Goal: Complete application form: Complete application form

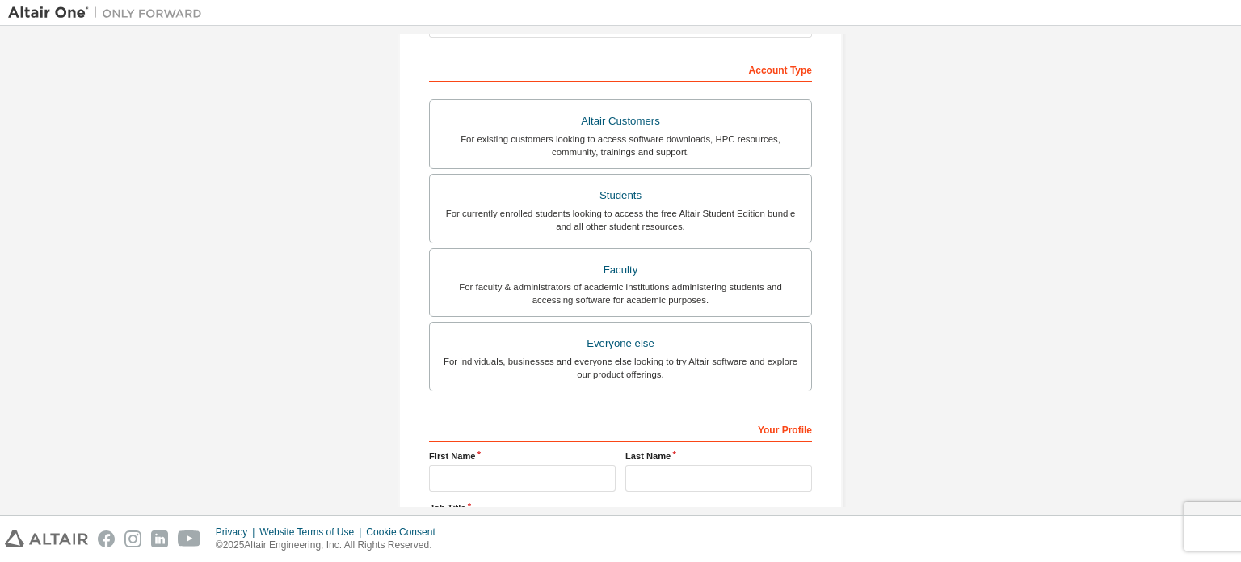
scroll to position [236, 0]
click at [746, 202] on div "Students" at bounding box center [621, 194] width 362 height 23
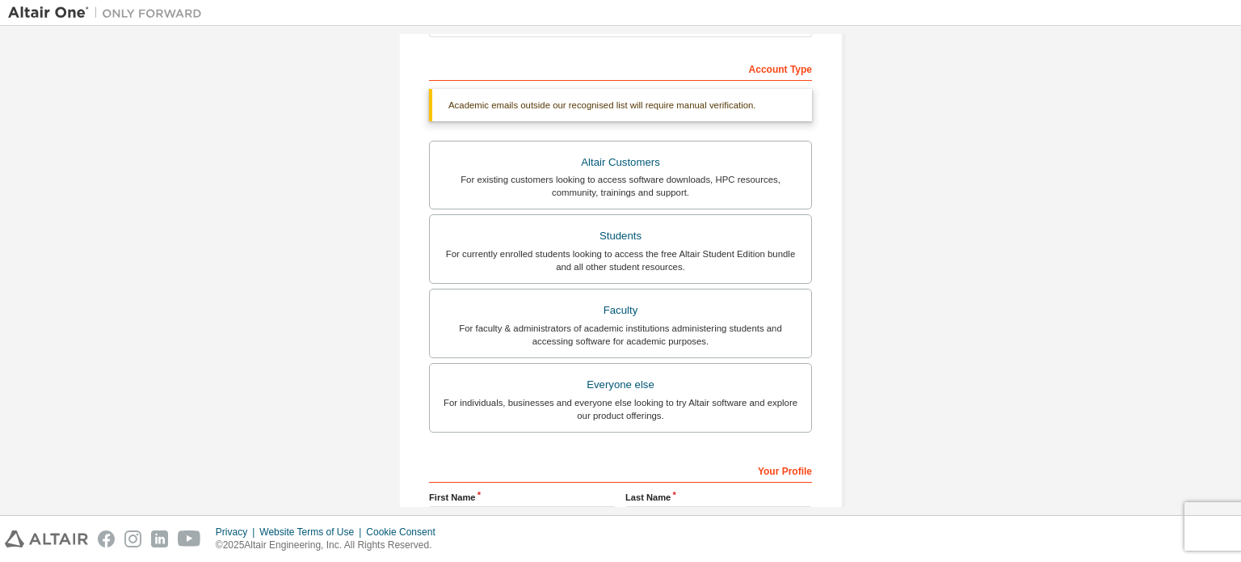
scroll to position [375, 0]
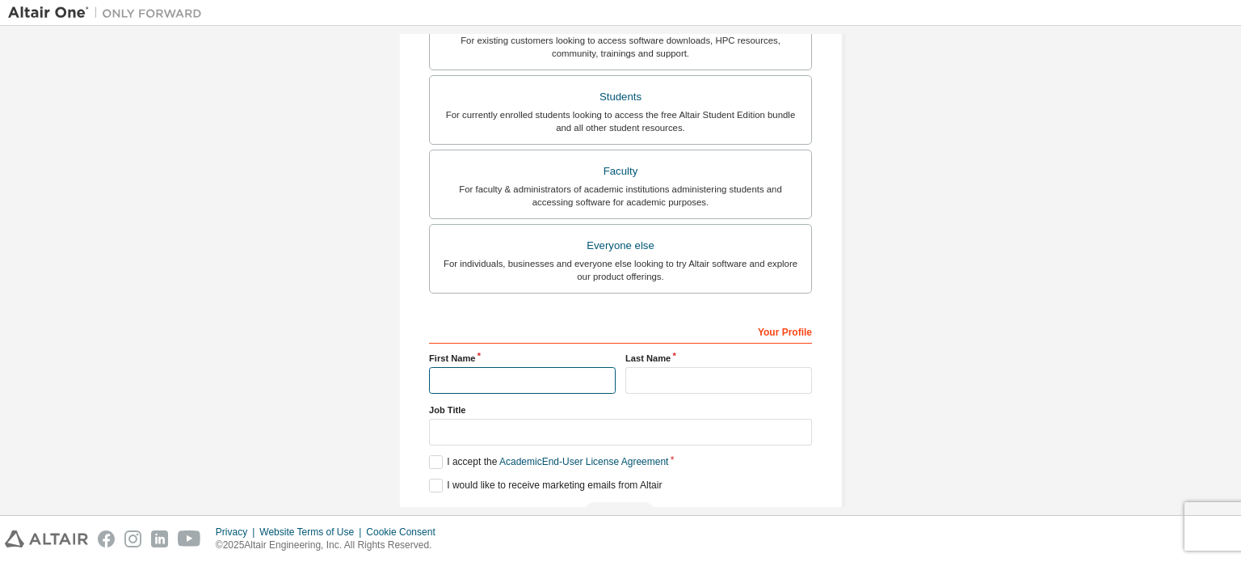
click at [508, 377] on input "text" at bounding box center [522, 380] width 187 height 27
type input "*******"
type input "**********"
click at [559, 375] on input "*******" at bounding box center [522, 380] width 187 height 27
type input "********"
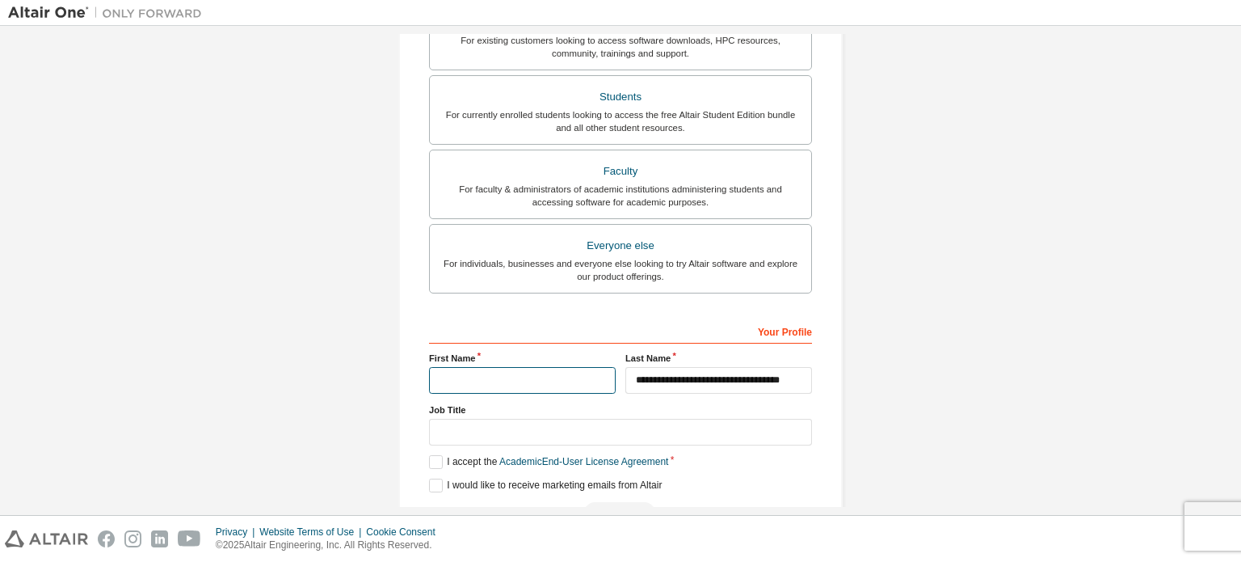
type input "*"
type input "**********"
type input "*"
click at [676, 382] on input "*" at bounding box center [719, 380] width 187 height 27
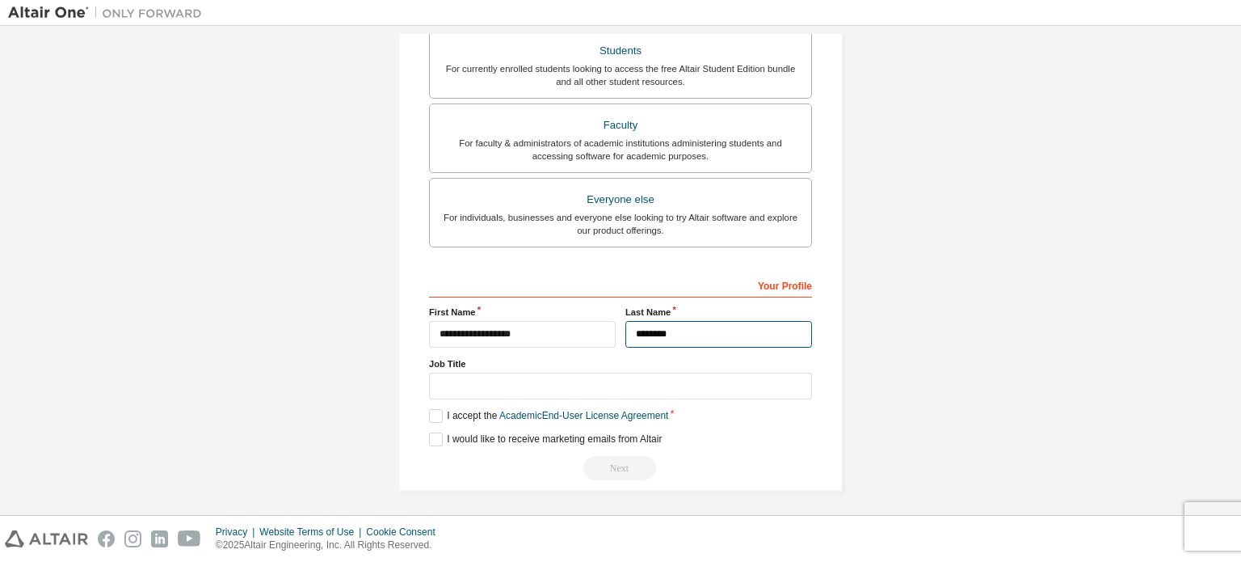
scroll to position [420, 0]
type input "********"
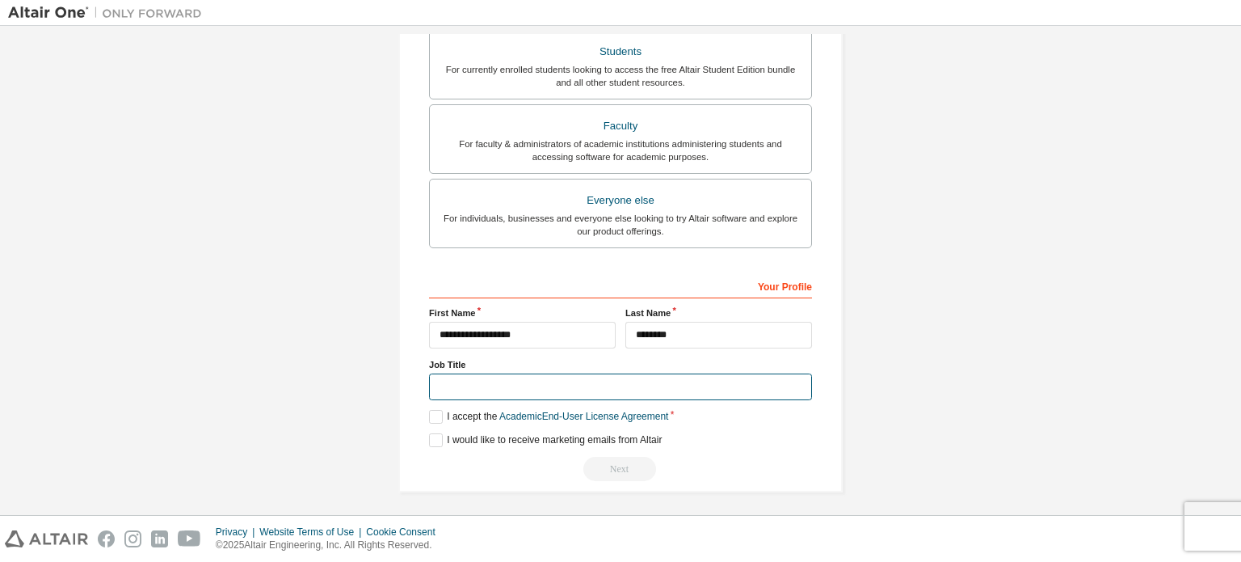
click at [606, 375] on input "text" at bounding box center [620, 386] width 383 height 27
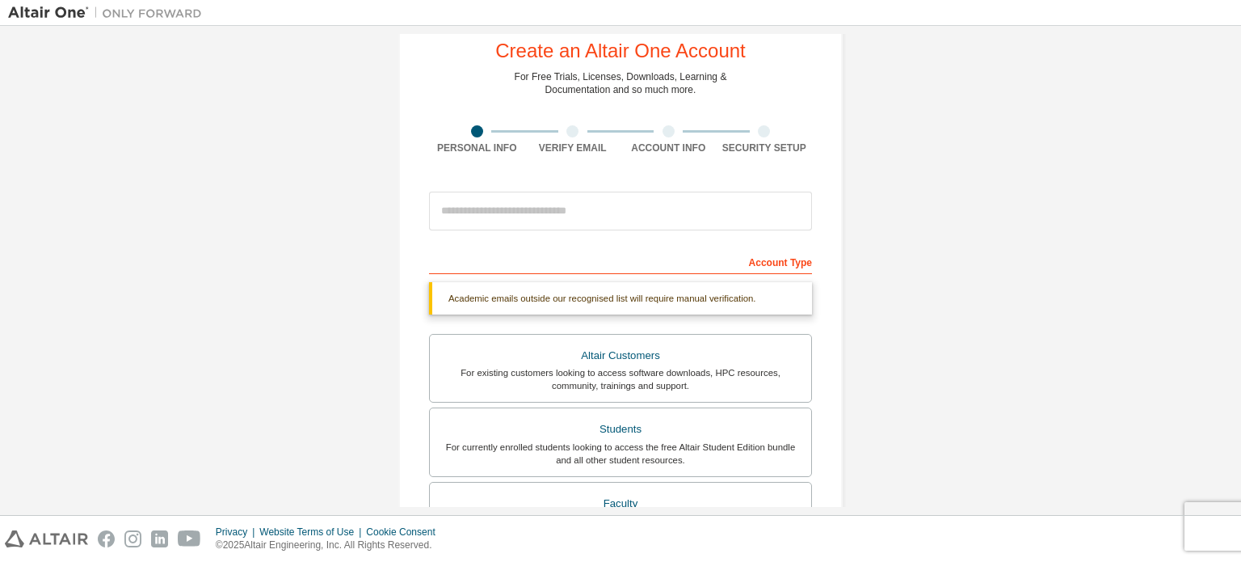
scroll to position [42, 0]
type input "*******"
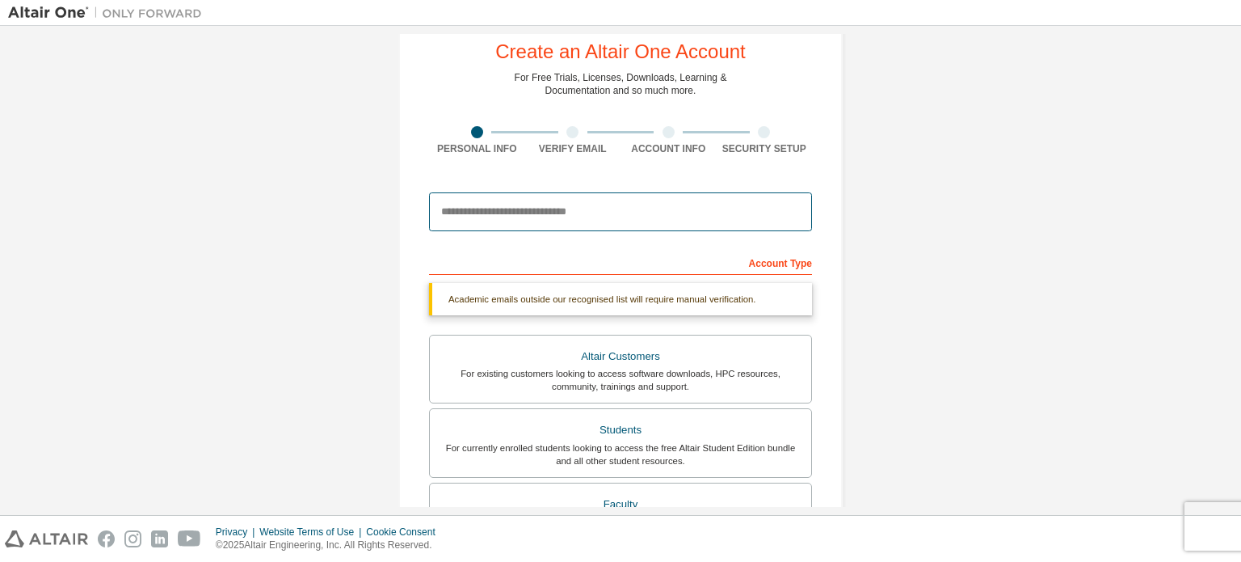
click at [602, 211] on input "email" at bounding box center [620, 211] width 383 height 39
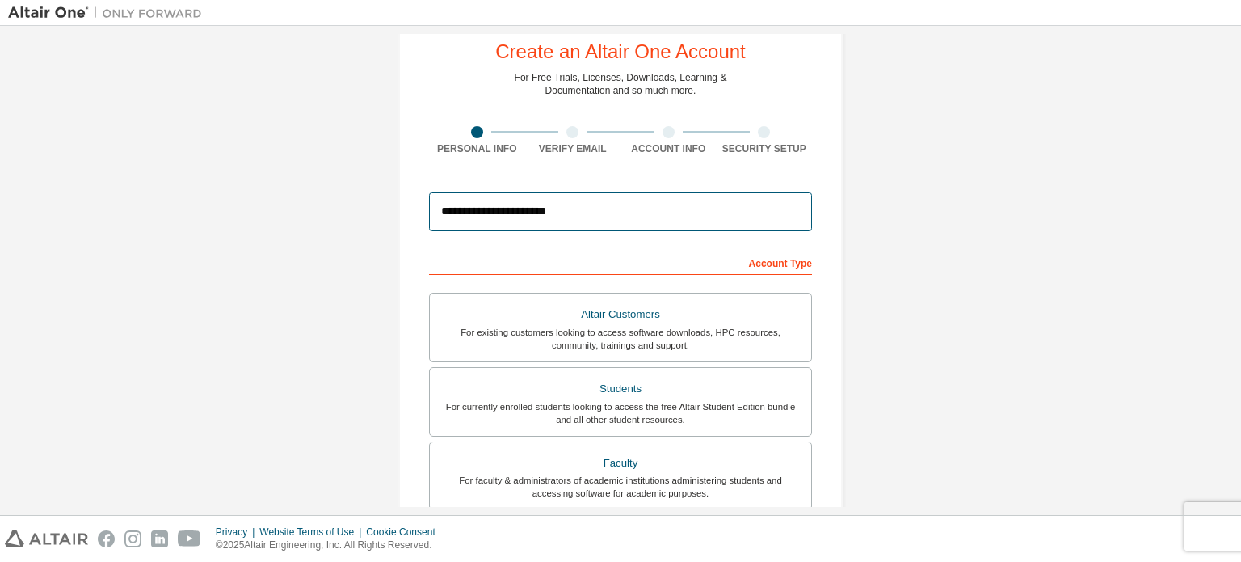
click at [710, 217] on input "**********" at bounding box center [620, 211] width 383 height 39
type input "**********"
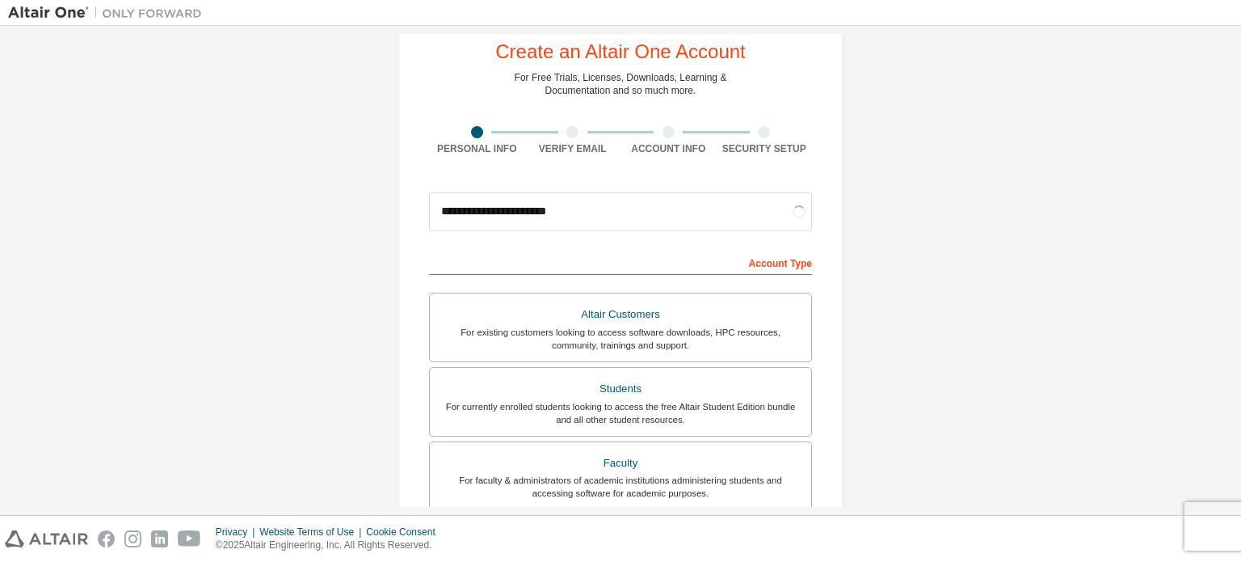
click at [951, 267] on div "**********" at bounding box center [620, 420] width 1225 height 856
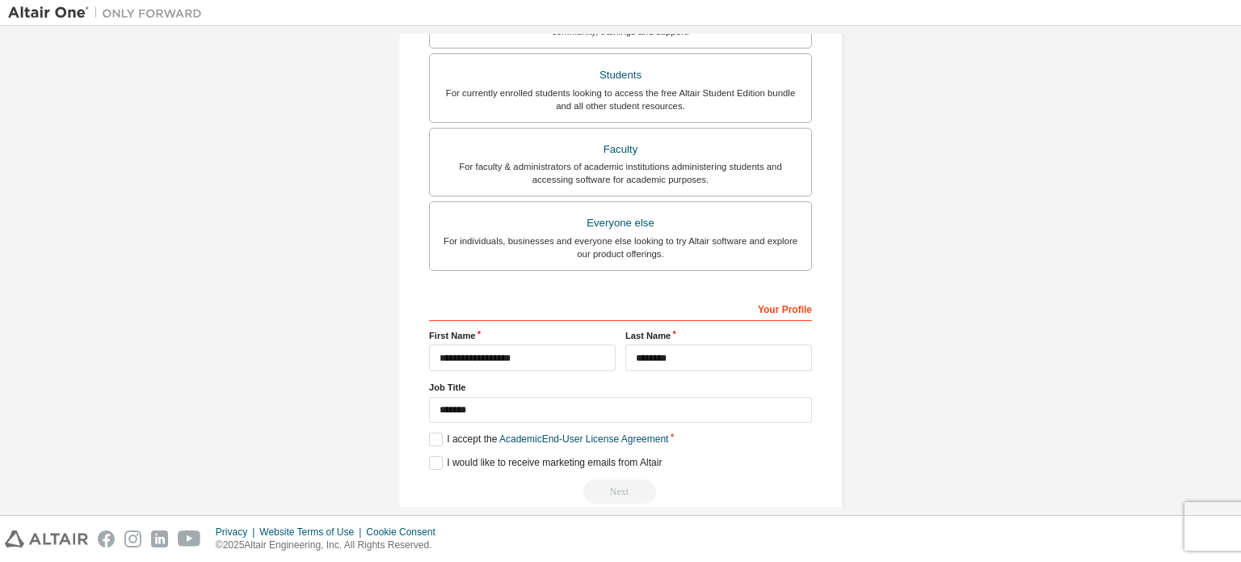
scroll to position [360, 0]
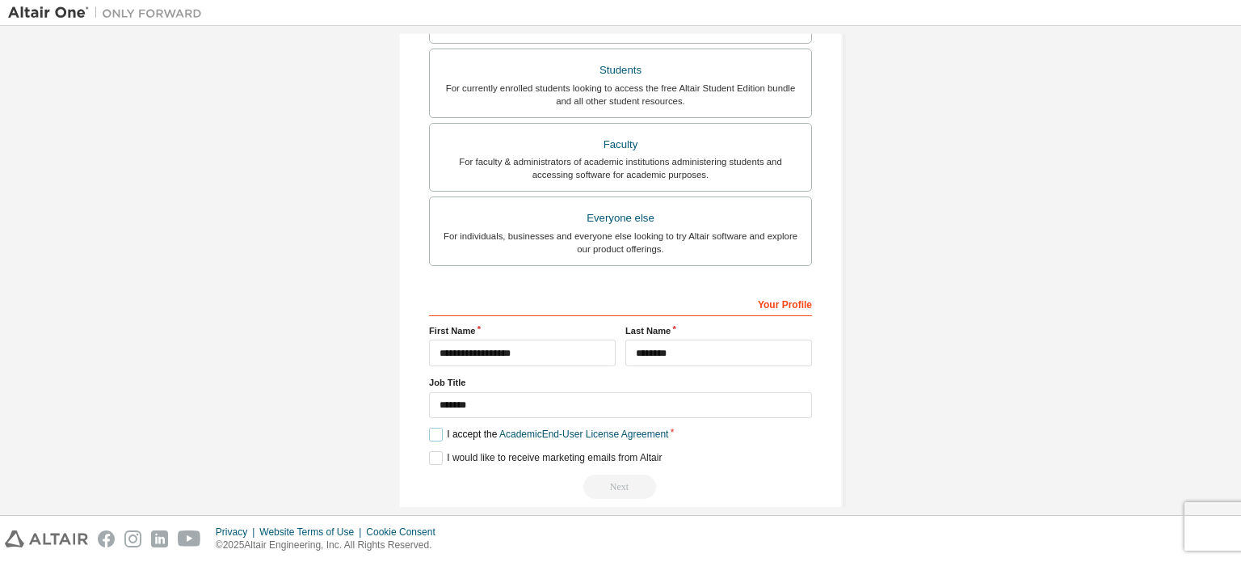
click at [440, 429] on label "I accept the Academic End-User License Agreement" at bounding box center [548, 435] width 239 height 14
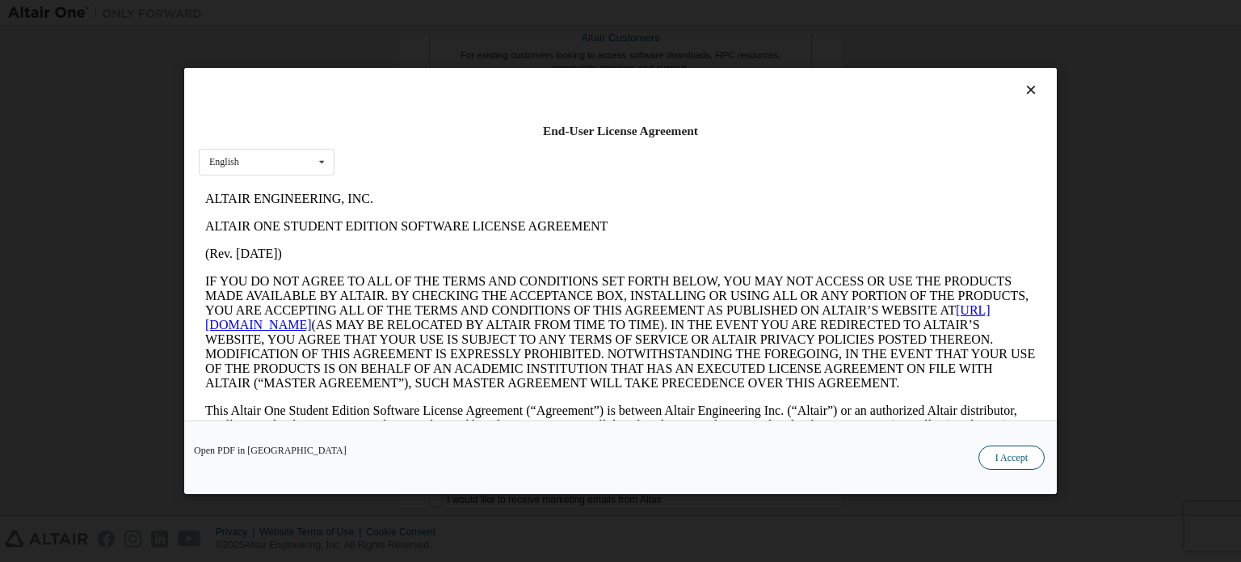
click at [1018, 468] on button "I Accept" at bounding box center [1012, 457] width 66 height 24
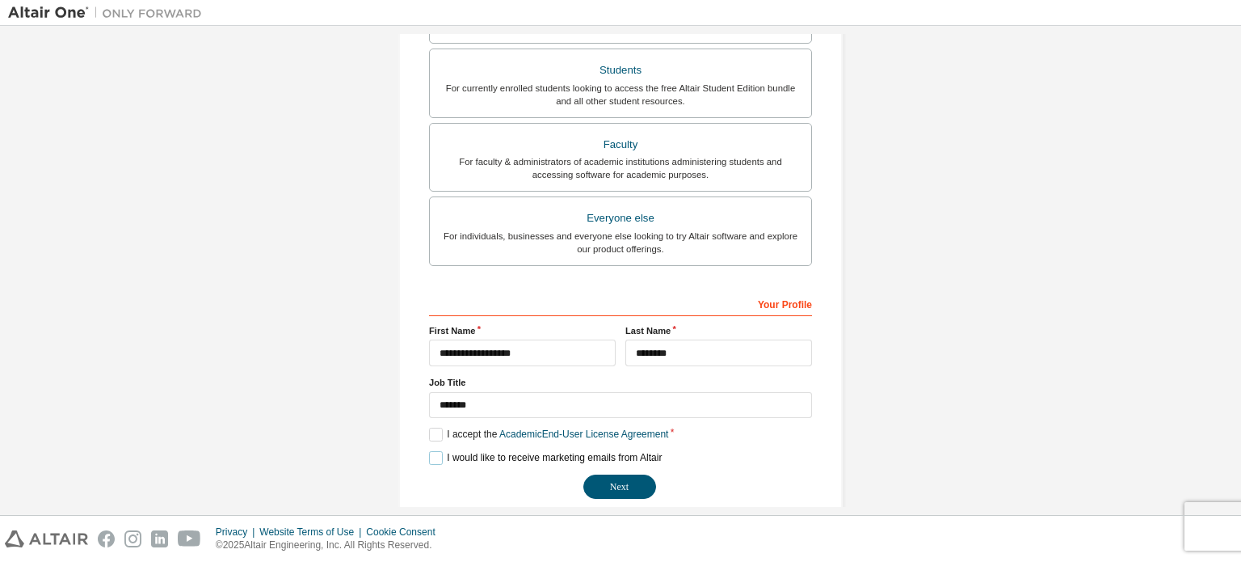
click at [429, 461] on label "I would like to receive marketing emails from Altair" at bounding box center [545, 458] width 233 height 14
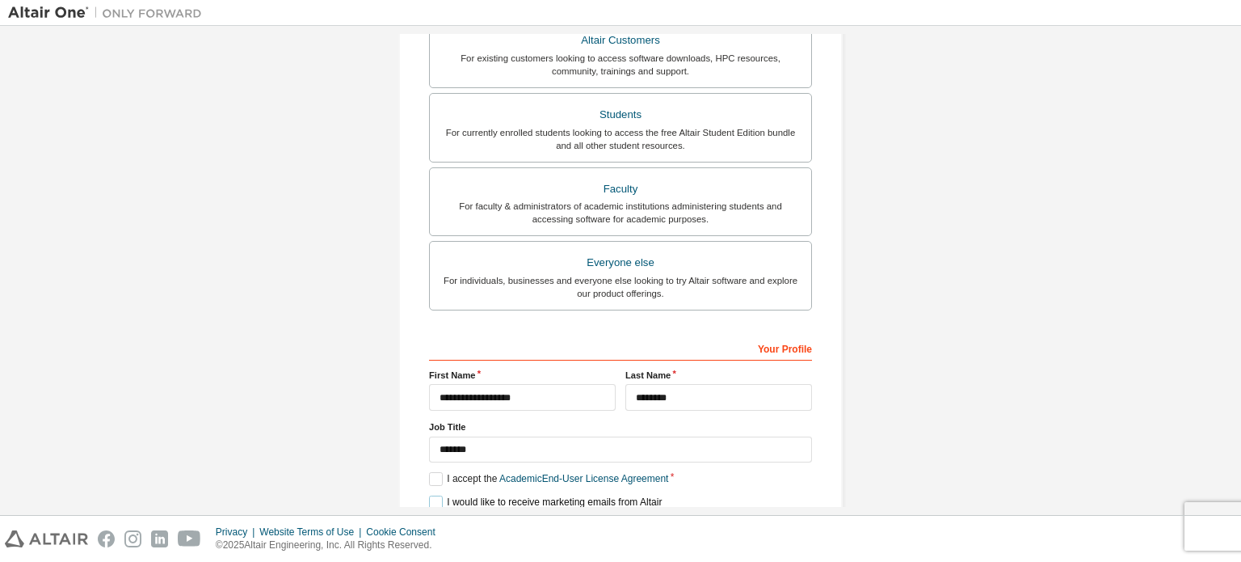
scroll to position [379, 0]
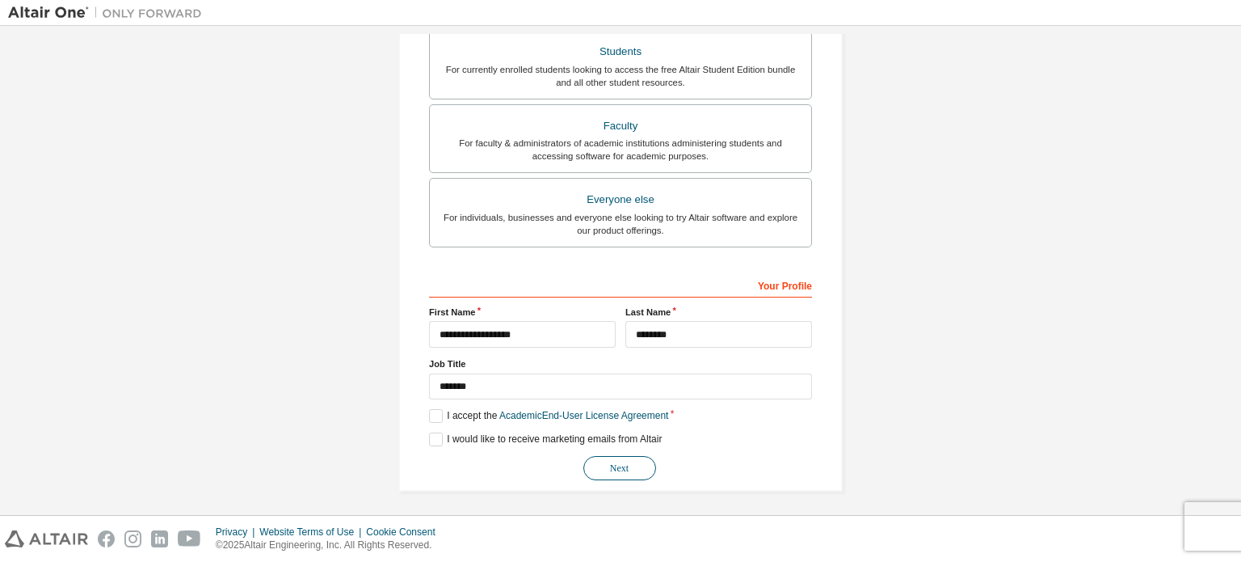
click at [617, 469] on button "Next" at bounding box center [620, 468] width 73 height 24
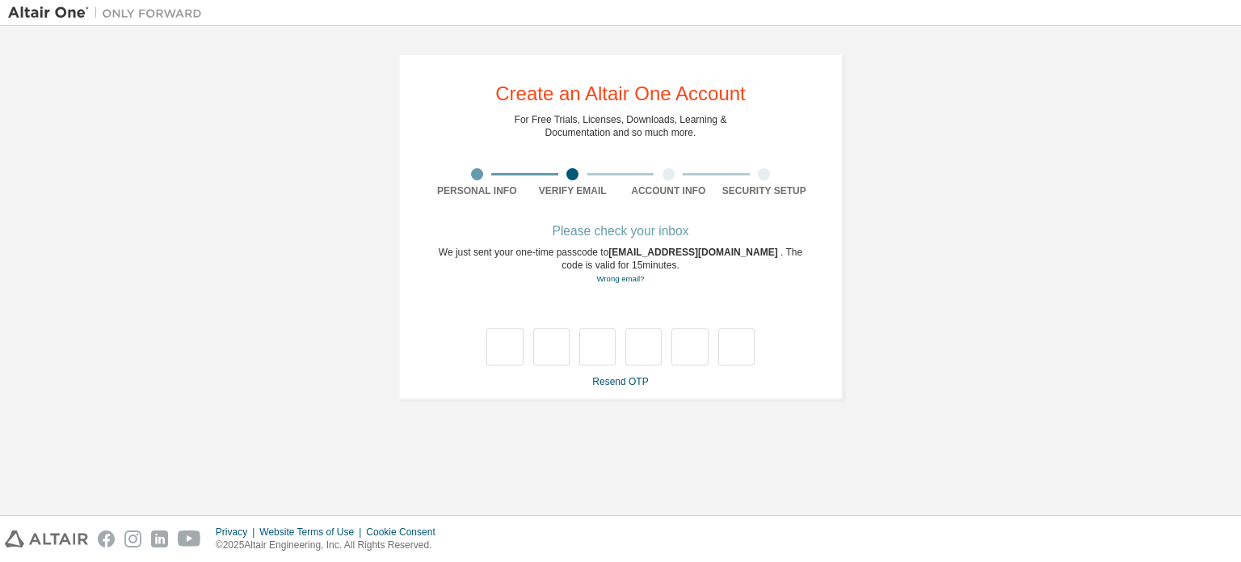
type input "*"
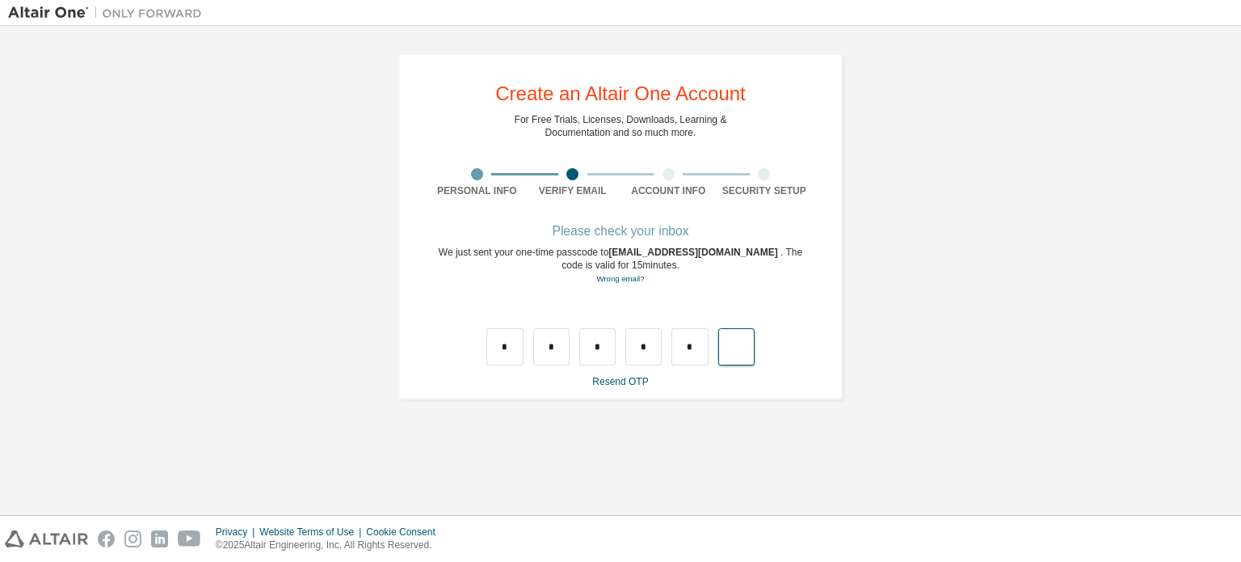
type input "*"
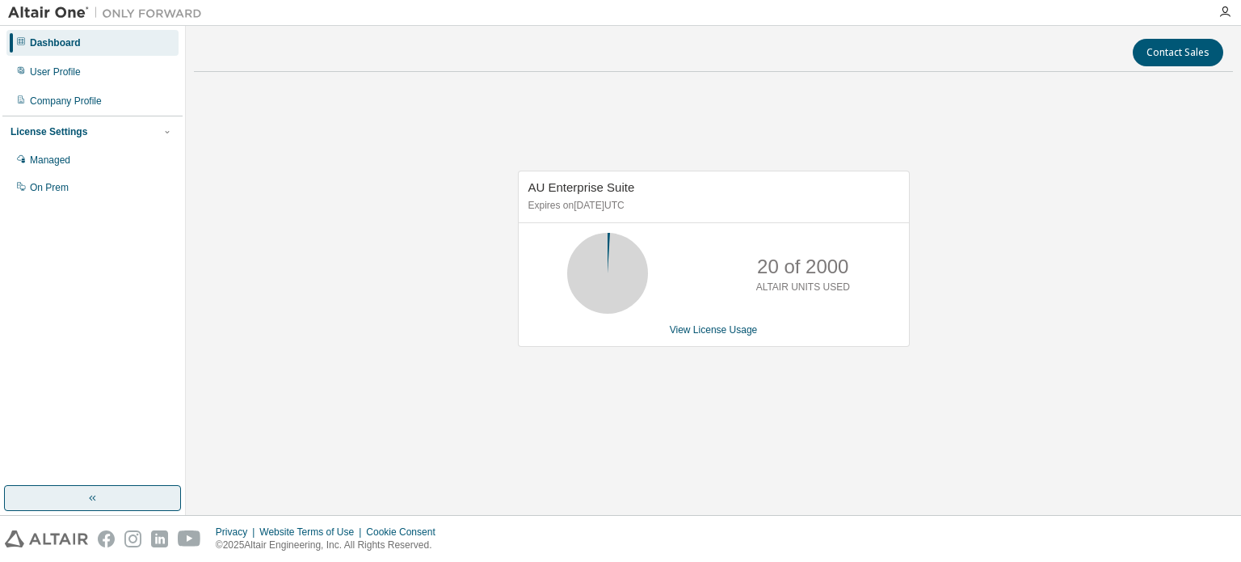
click at [131, 497] on button "button" at bounding box center [92, 498] width 177 height 26
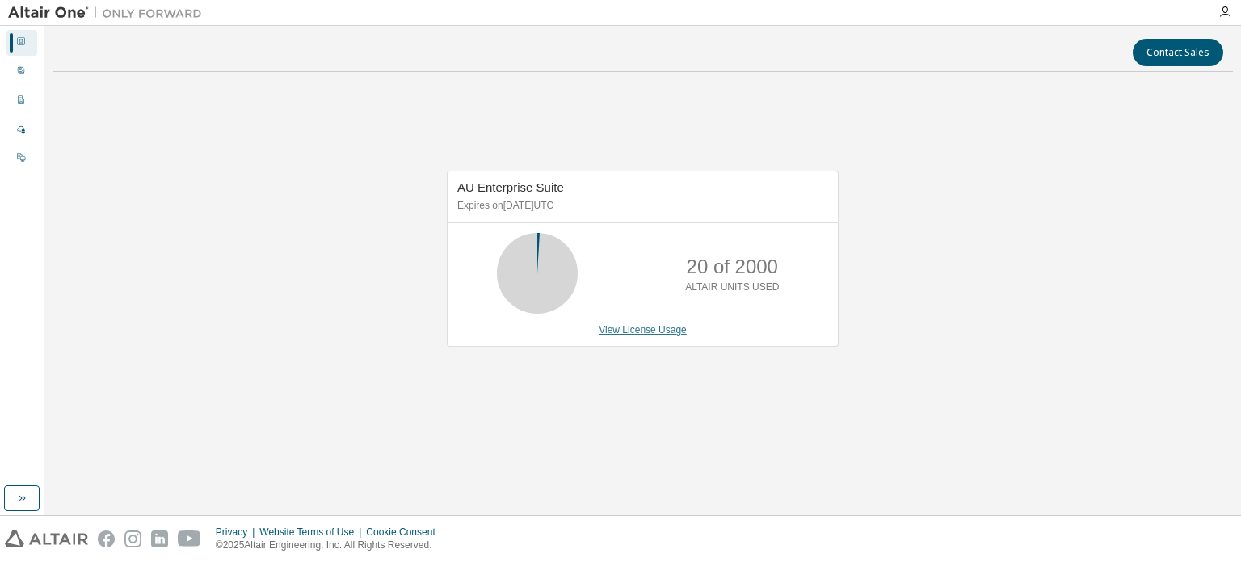
click at [641, 332] on link "View License Usage" at bounding box center [643, 329] width 88 height 11
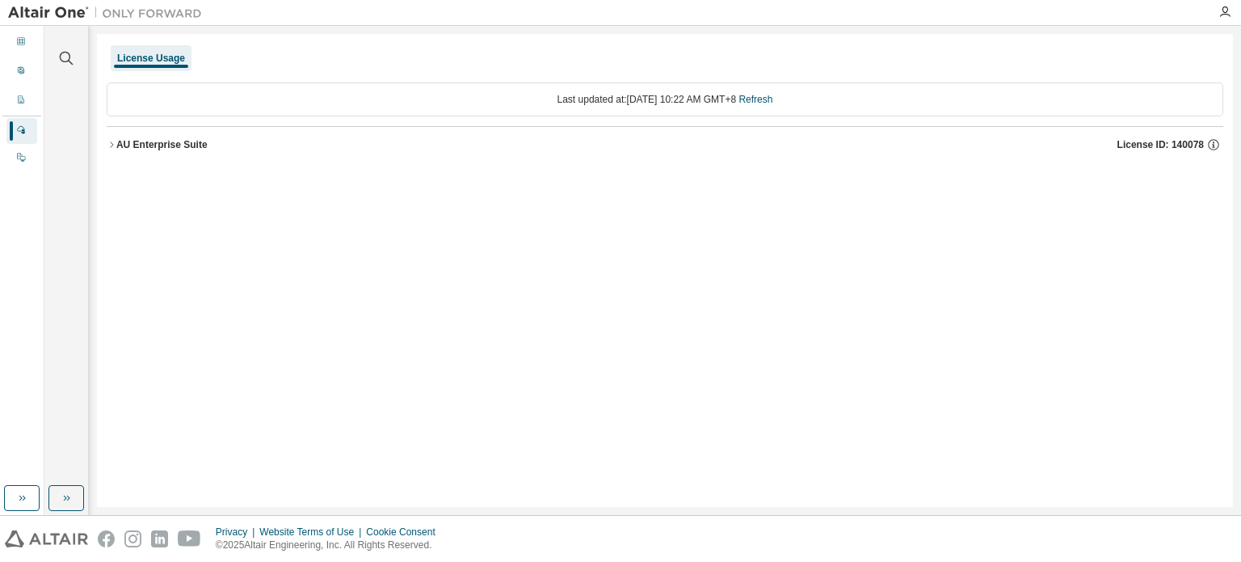
click at [1232, 9] on div at bounding box center [1225, 12] width 32 height 13
click at [1228, 12] on icon "button" at bounding box center [1225, 12] width 13 height 13
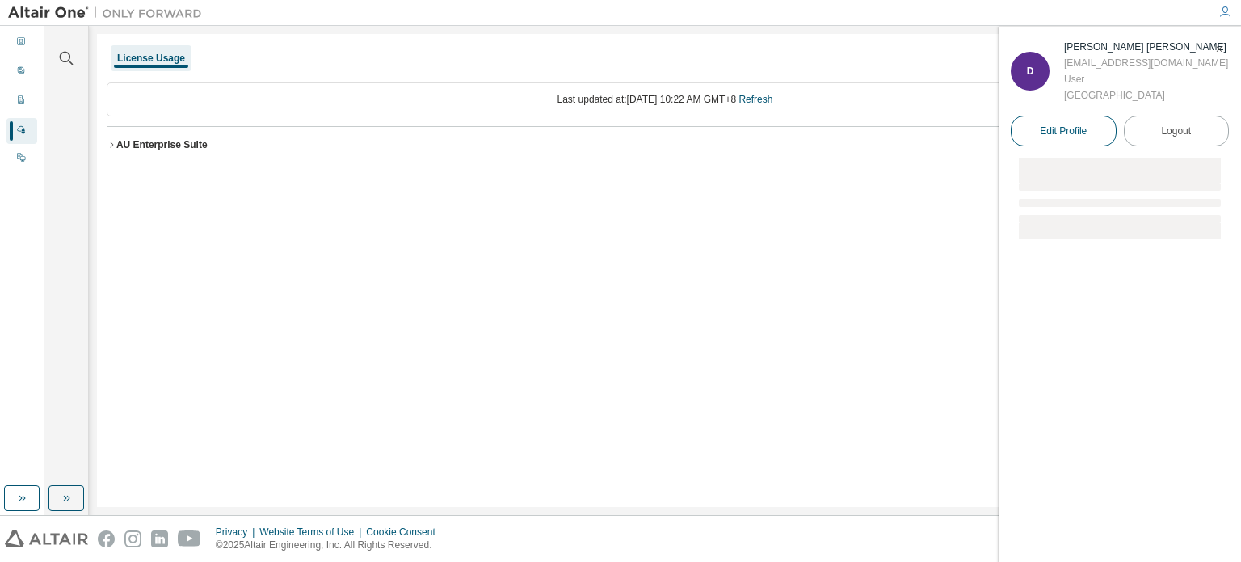
click at [1081, 134] on span "Edit Profile" at bounding box center [1063, 130] width 47 height 13
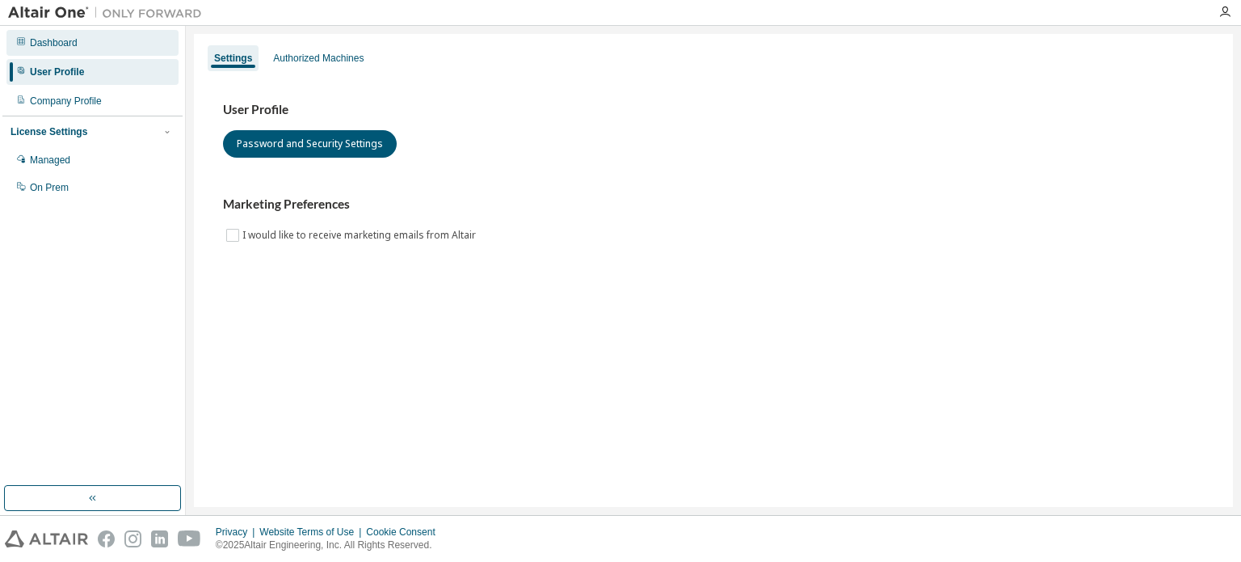
click at [87, 48] on div "Dashboard" at bounding box center [92, 43] width 172 height 26
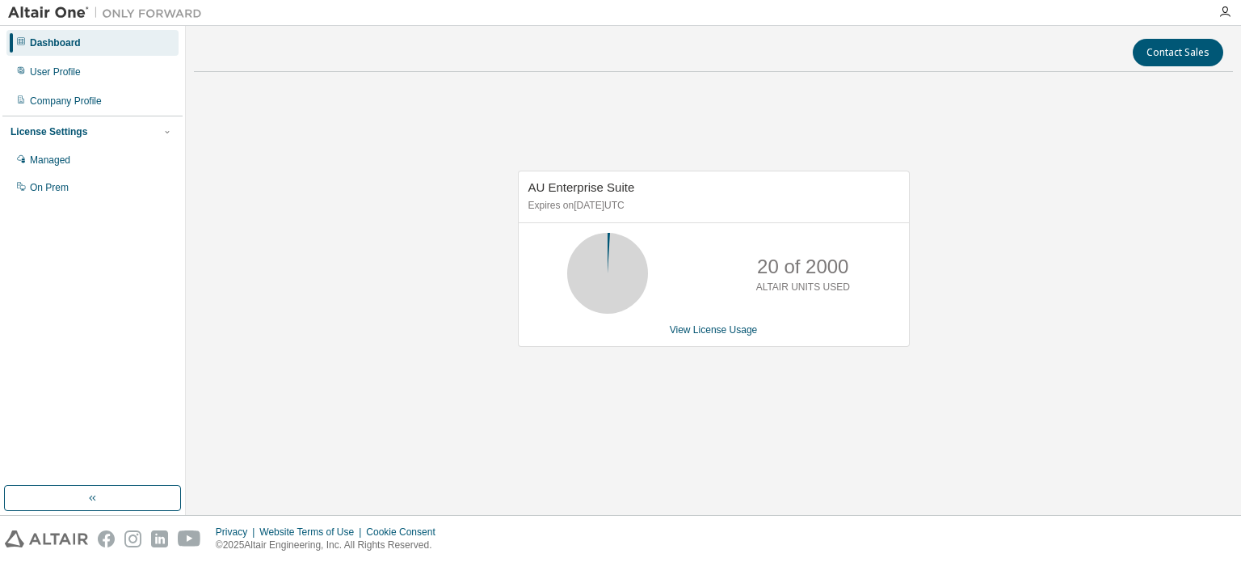
click at [1233, 15] on div at bounding box center [1225, 12] width 32 height 13
click at [1220, 13] on icon "button" at bounding box center [1225, 12] width 13 height 13
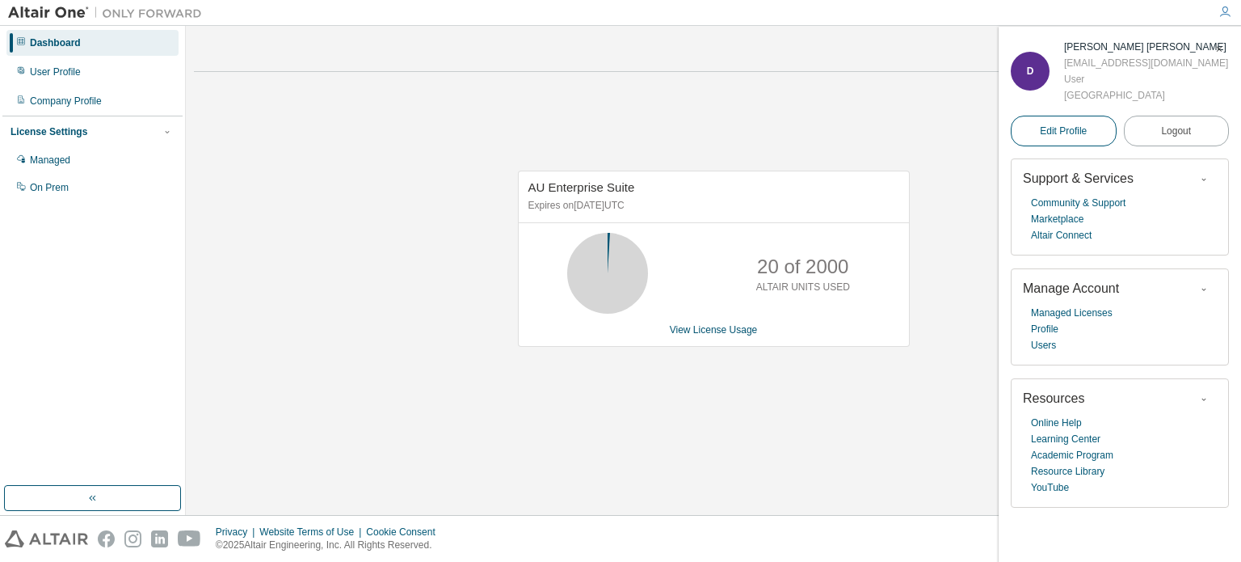
click at [1065, 138] on link "Edit Profile" at bounding box center [1064, 131] width 106 height 31
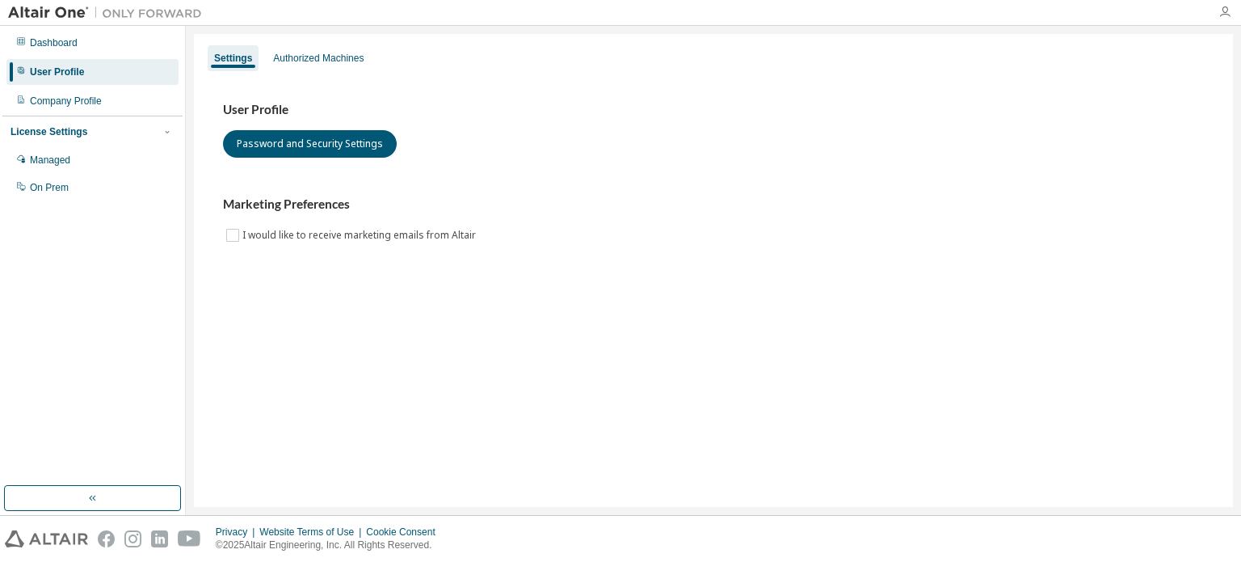
click at [1231, 9] on icon "button" at bounding box center [1225, 12] width 13 height 13
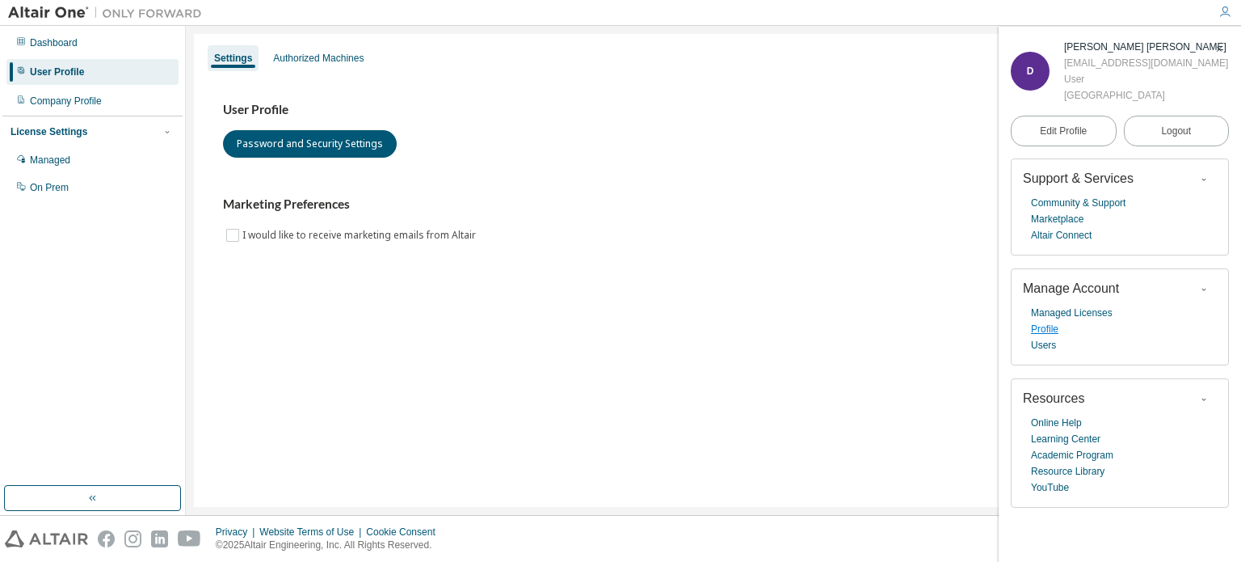
click at [1051, 332] on link "Profile" at bounding box center [1044, 329] width 27 height 16
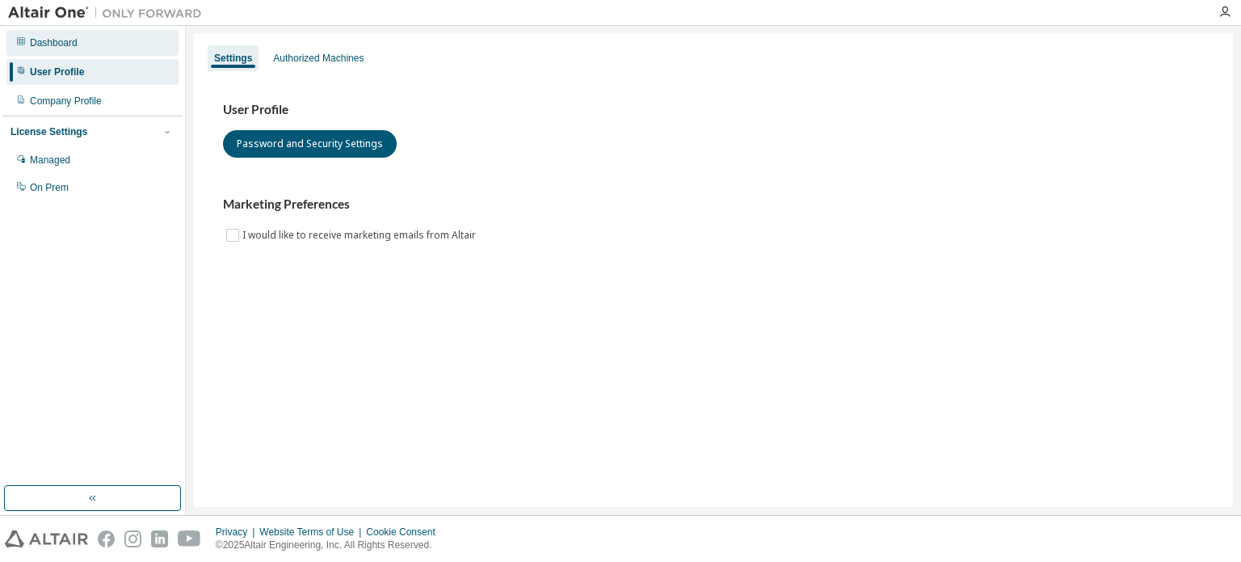
click at [104, 45] on div "Dashboard" at bounding box center [92, 43] width 172 height 26
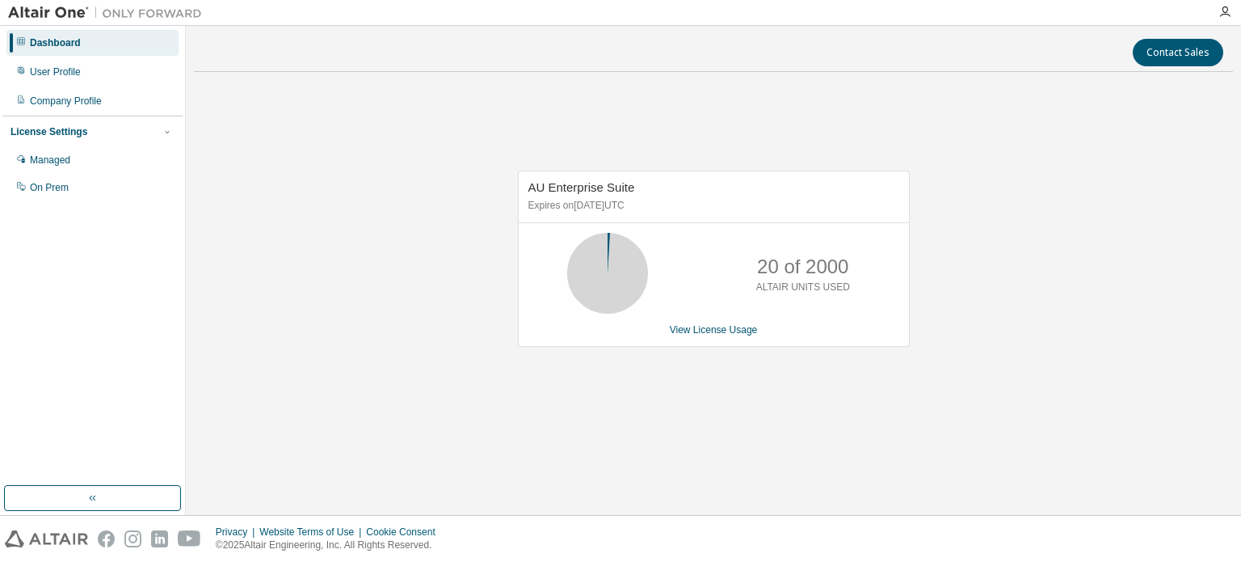
click at [1236, 10] on div at bounding box center [1225, 12] width 32 height 13
click at [1225, 11] on icon "button" at bounding box center [1225, 12] width 13 height 13
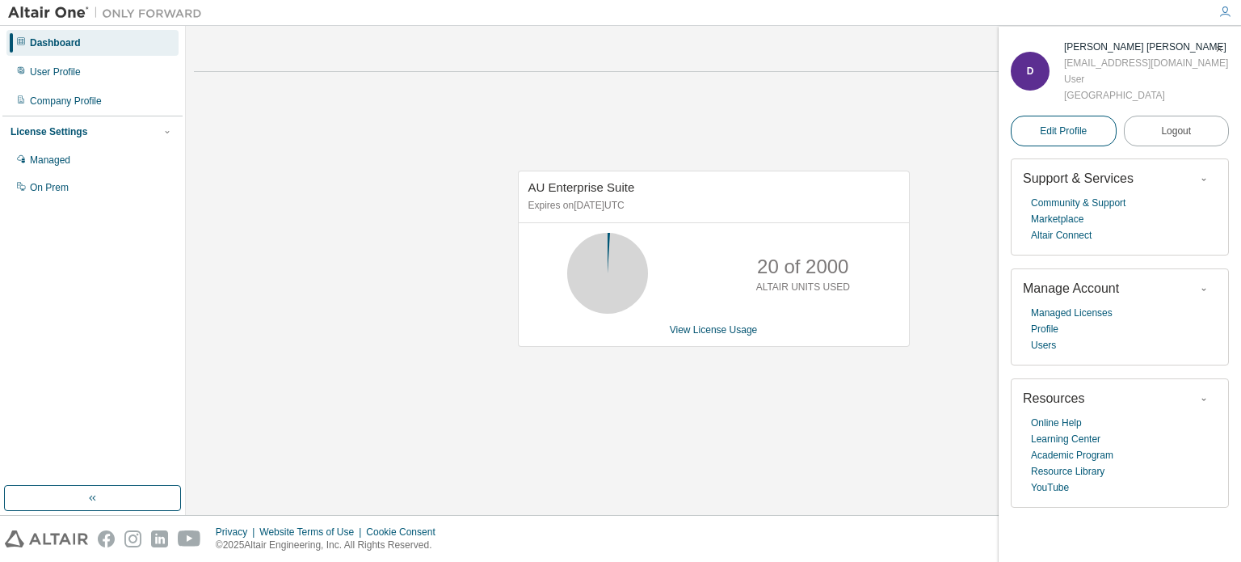
click at [1088, 124] on link "Edit Profile" at bounding box center [1064, 131] width 106 height 31
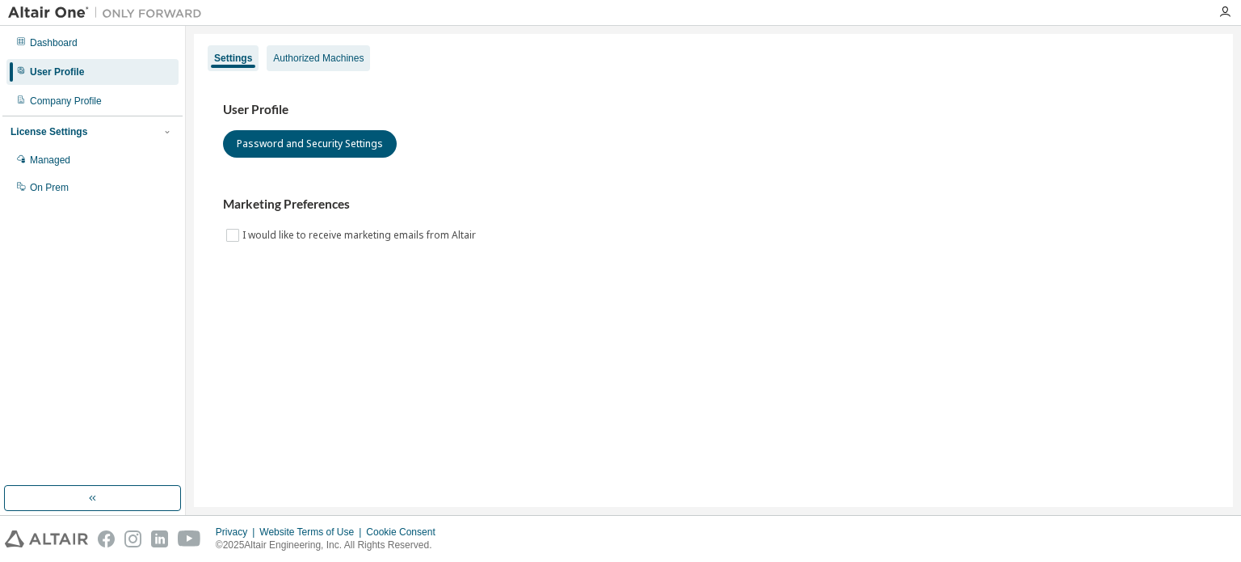
click at [324, 50] on div "Authorized Machines" at bounding box center [318, 58] width 103 height 26
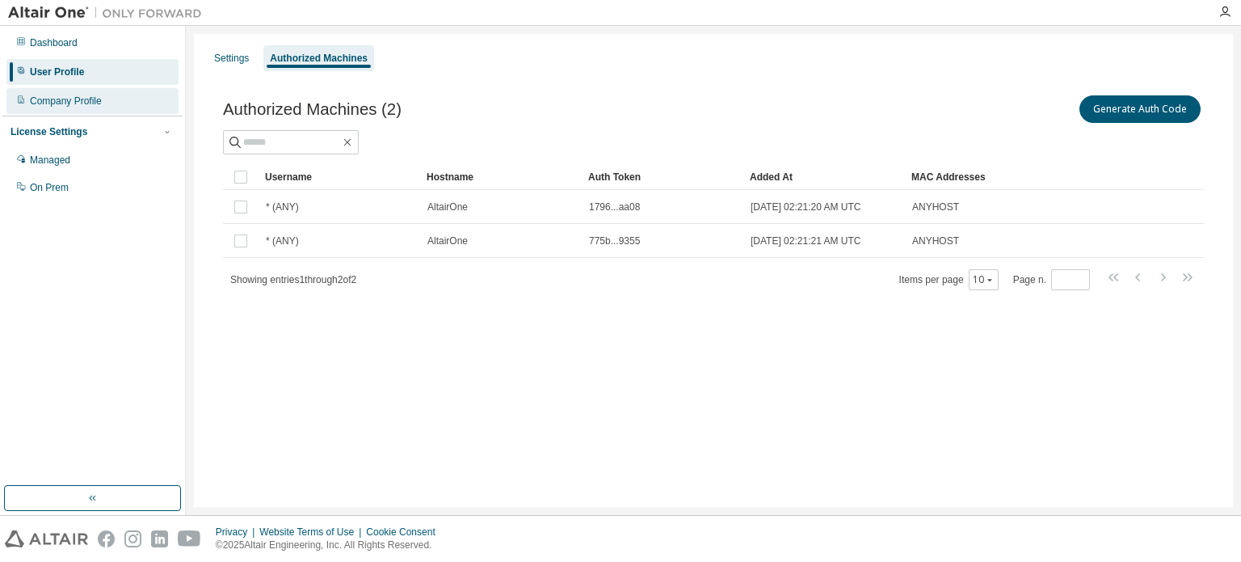
click at [86, 111] on div "Company Profile" at bounding box center [92, 101] width 172 height 26
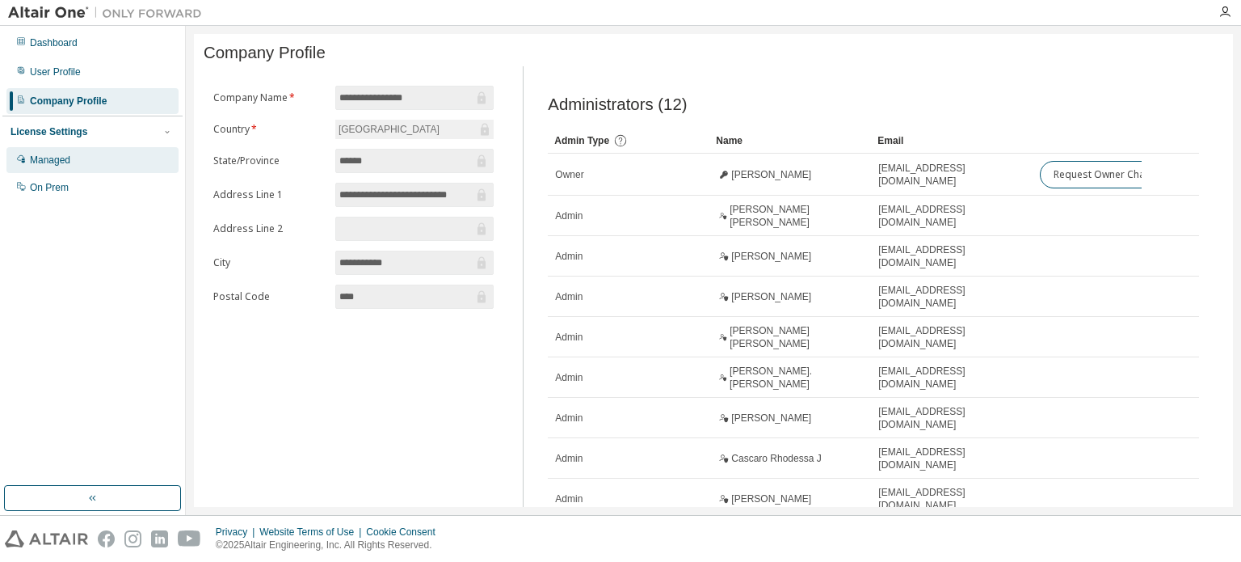
click at [78, 149] on div "Managed" at bounding box center [92, 160] width 172 height 26
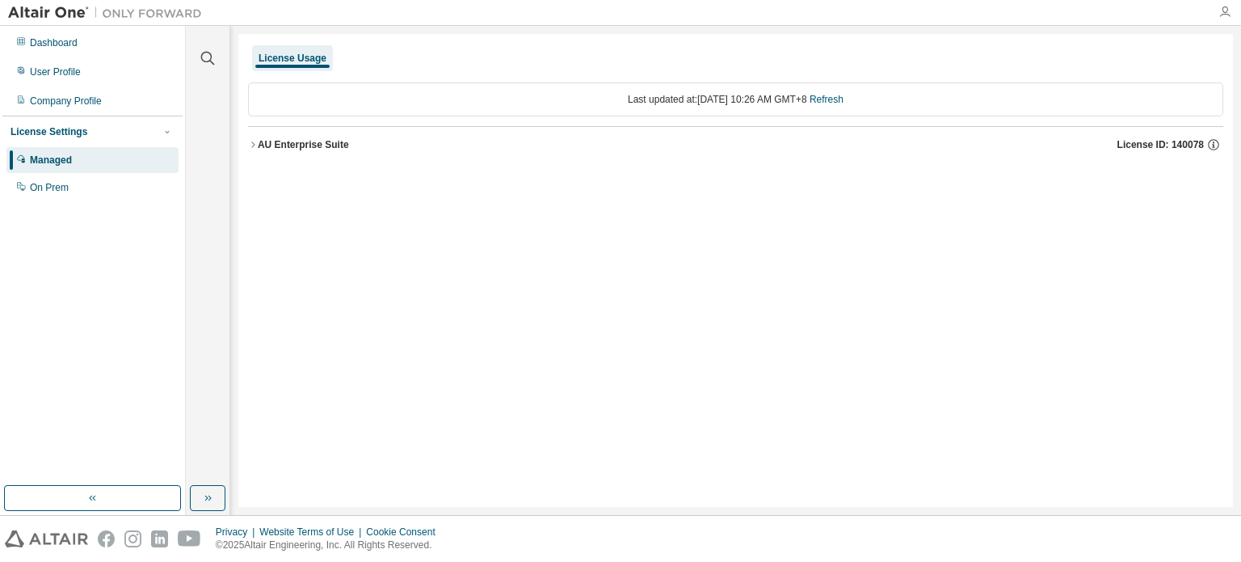
click at [1222, 15] on icon "button" at bounding box center [1225, 12] width 13 height 13
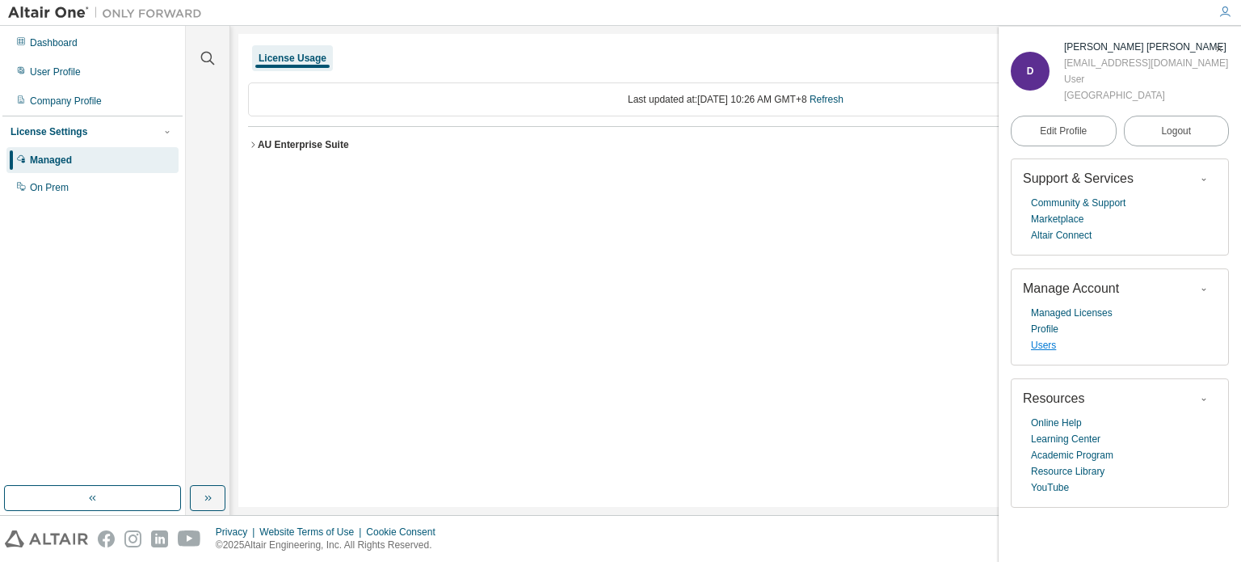
click at [1047, 343] on link "Users" at bounding box center [1043, 345] width 25 height 16
click at [1064, 422] on link "Online Help" at bounding box center [1056, 423] width 51 height 16
click at [85, 40] on div "Dashboard" at bounding box center [92, 43] width 172 height 26
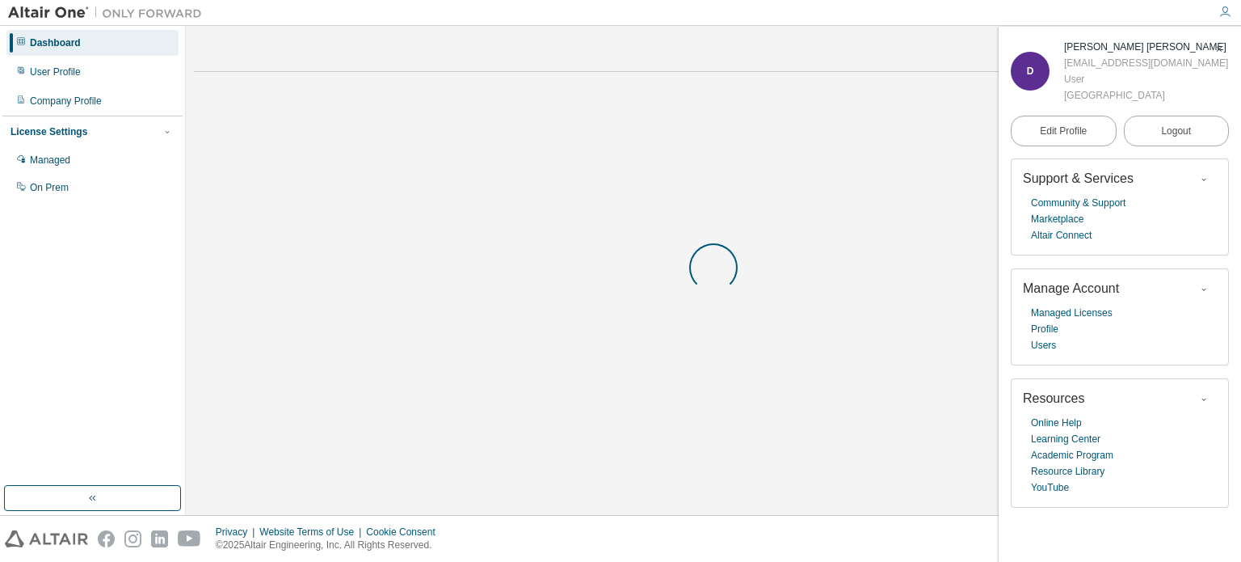
click at [58, 15] on img at bounding box center [109, 13] width 202 height 16
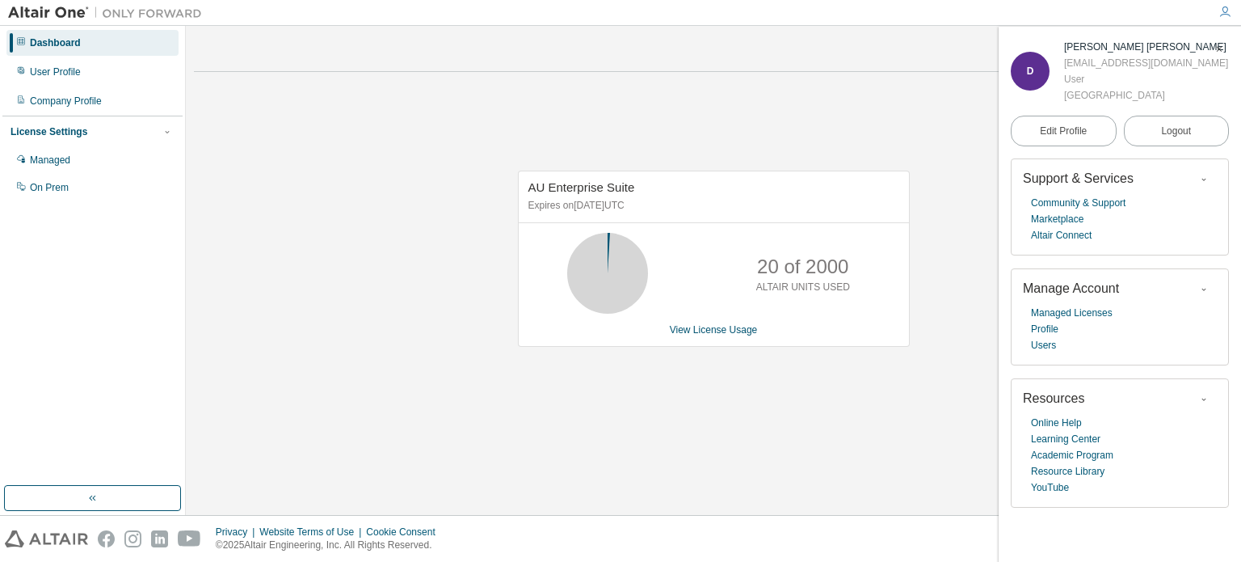
click at [58, 15] on img at bounding box center [109, 13] width 202 height 16
click at [61, 5] on img at bounding box center [109, 13] width 202 height 16
click at [65, 12] on img at bounding box center [109, 13] width 202 height 16
click at [1222, 45] on span "button" at bounding box center [1219, 49] width 16 height 26
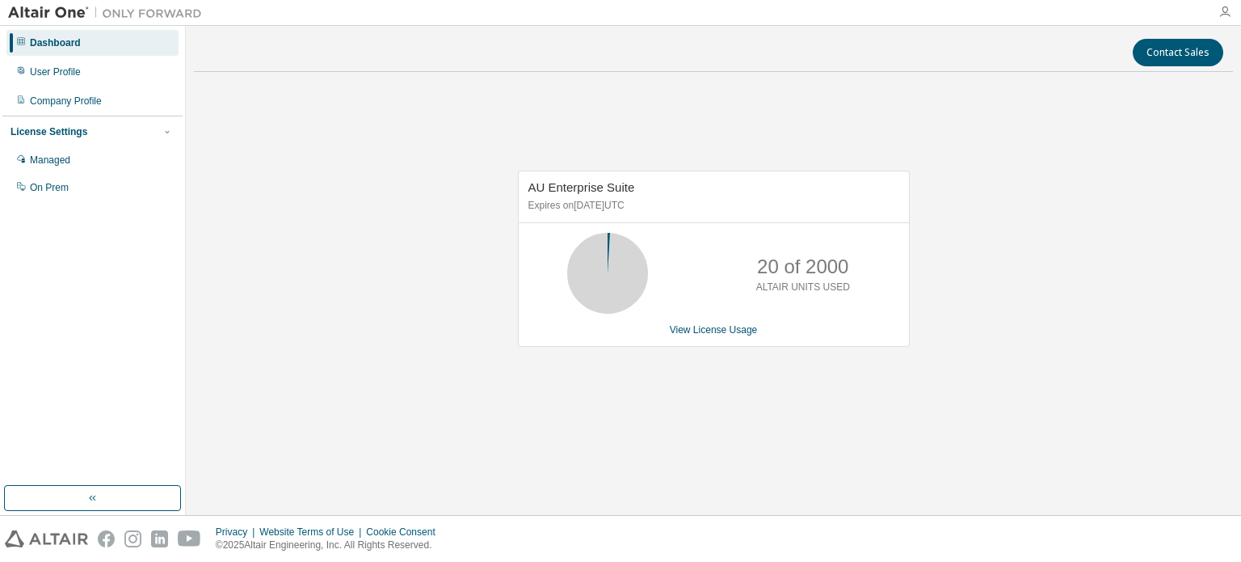
click at [1227, 15] on icon "button" at bounding box center [1225, 12] width 13 height 13
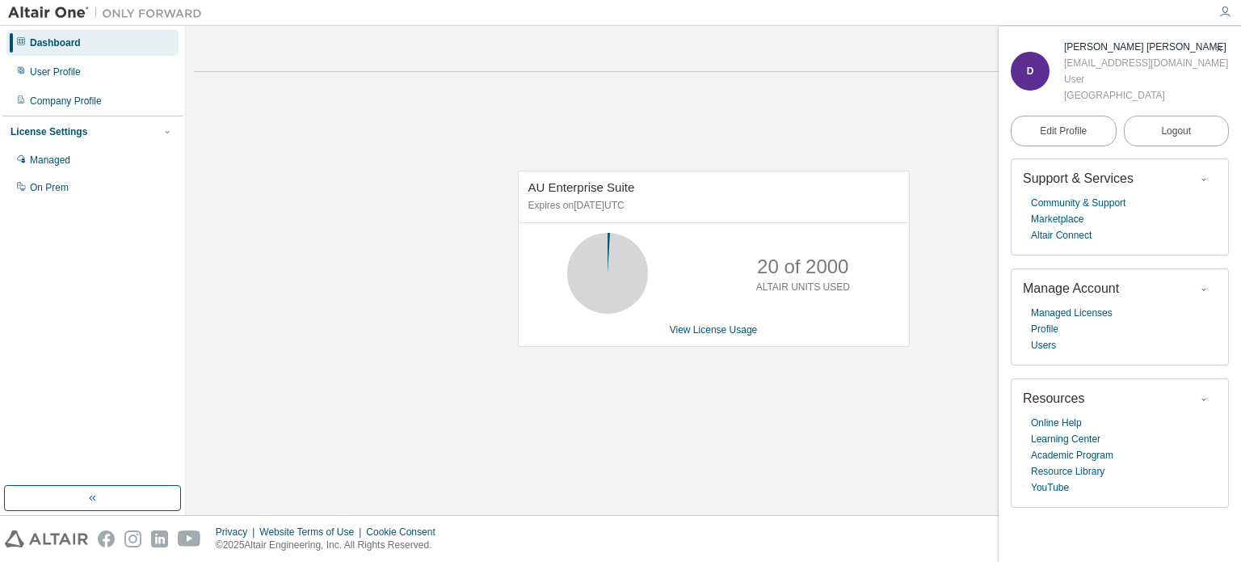
click at [1093, 86] on div "User" at bounding box center [1146, 79] width 164 height 16
